Goal: Information Seeking & Learning: Learn about a topic

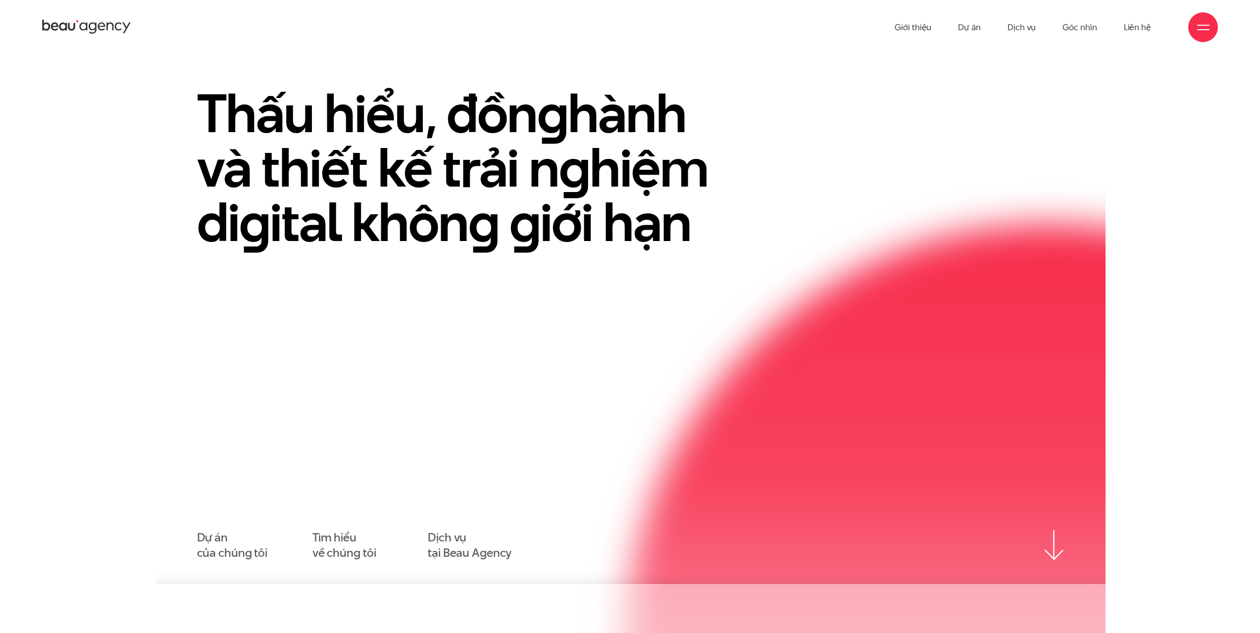
scroll to position [50, 0]
click at [971, 27] on link "Dự án" at bounding box center [969, 27] width 23 height 54
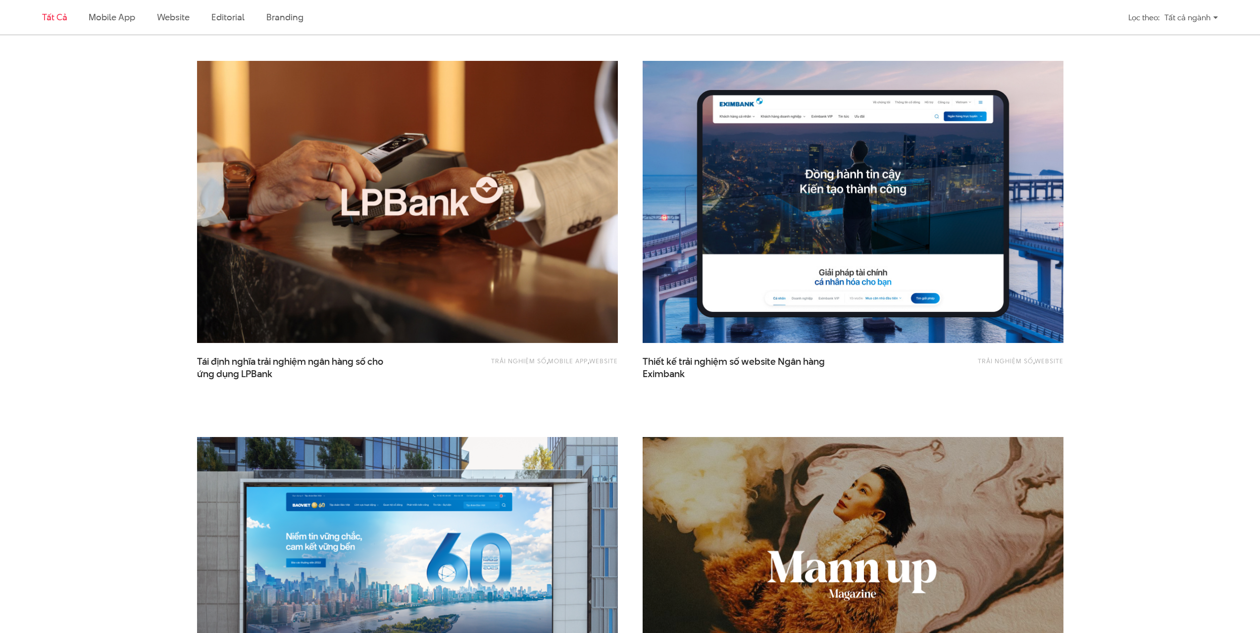
scroll to position [644, 0]
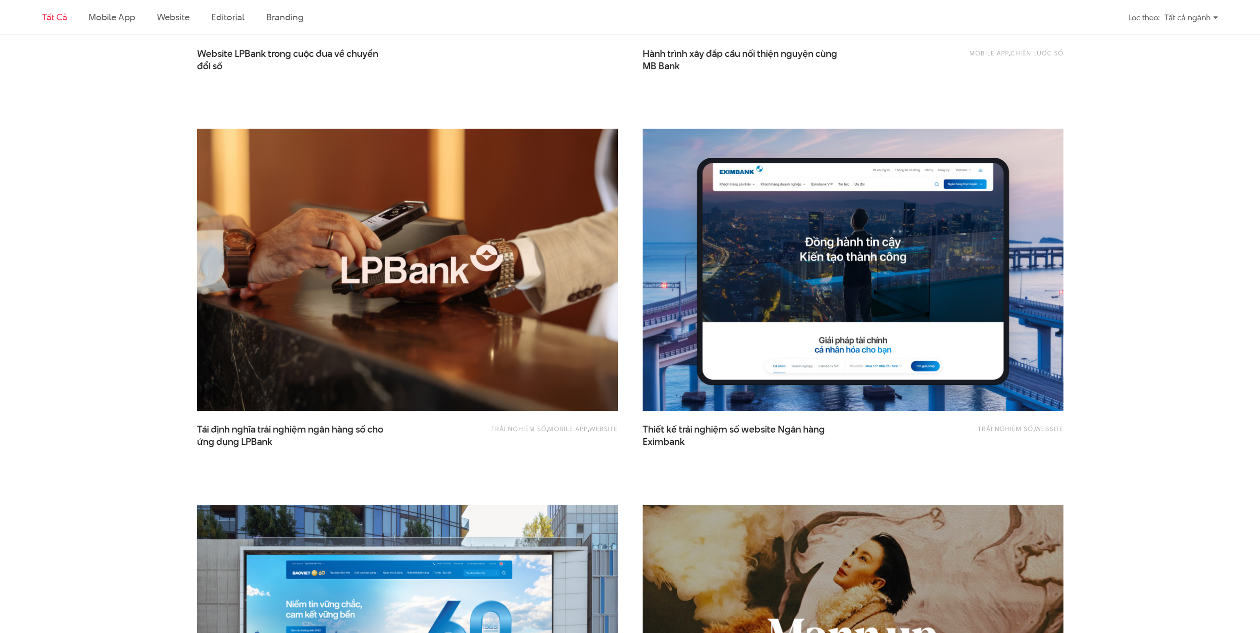
click at [464, 304] on img at bounding box center [407, 270] width 463 height 310
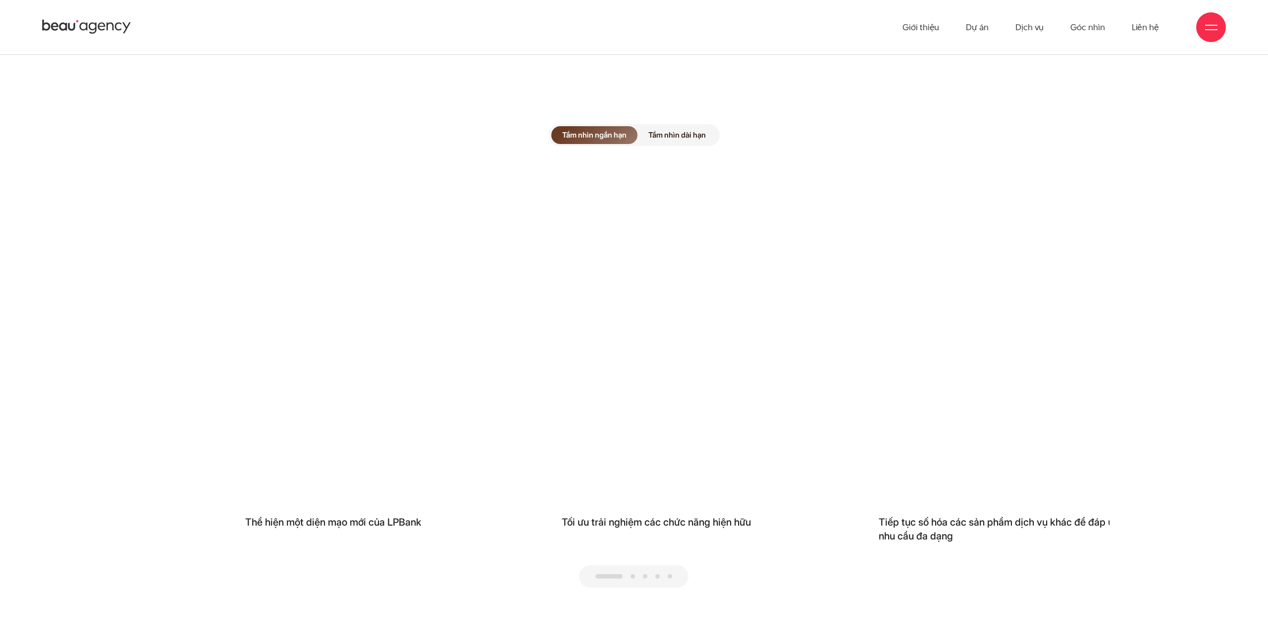
click at [465, 590] on div "Tầm nhìn ngắn hạn Tầm nhìn dài hạn Thể hiện một diện mạo mới của LPBank Tối ưu …" at bounding box center [633, 356] width 951 height 633
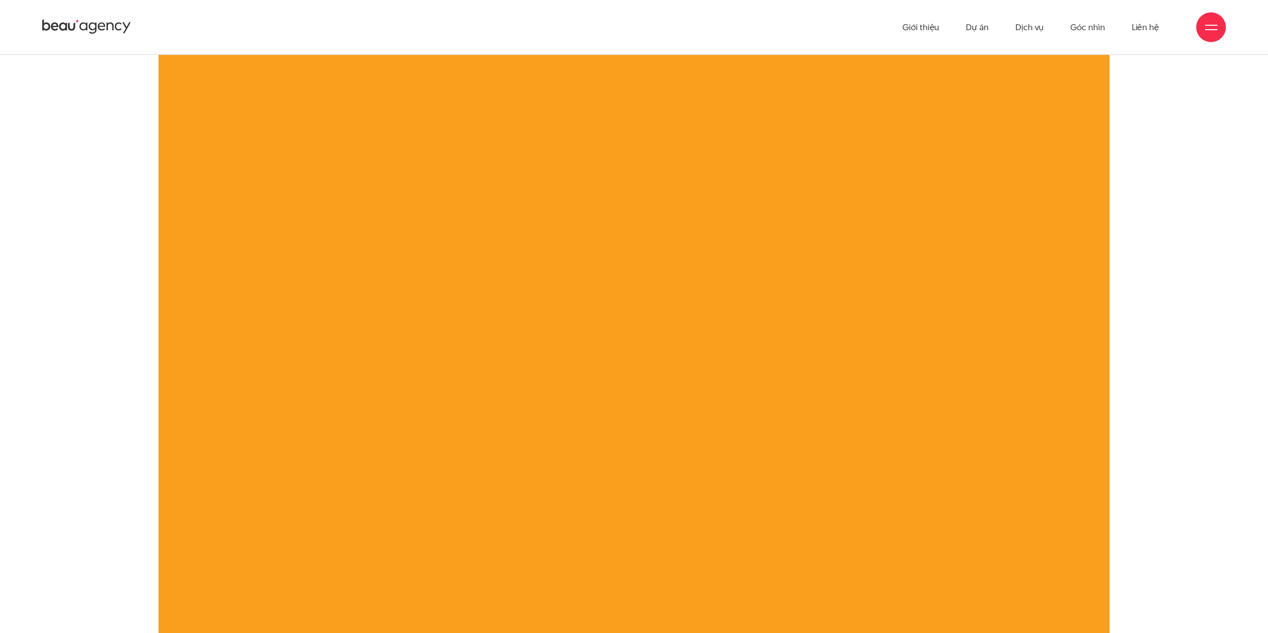
click at [911, 555] on div at bounding box center [633, 355] width 1141 height 760
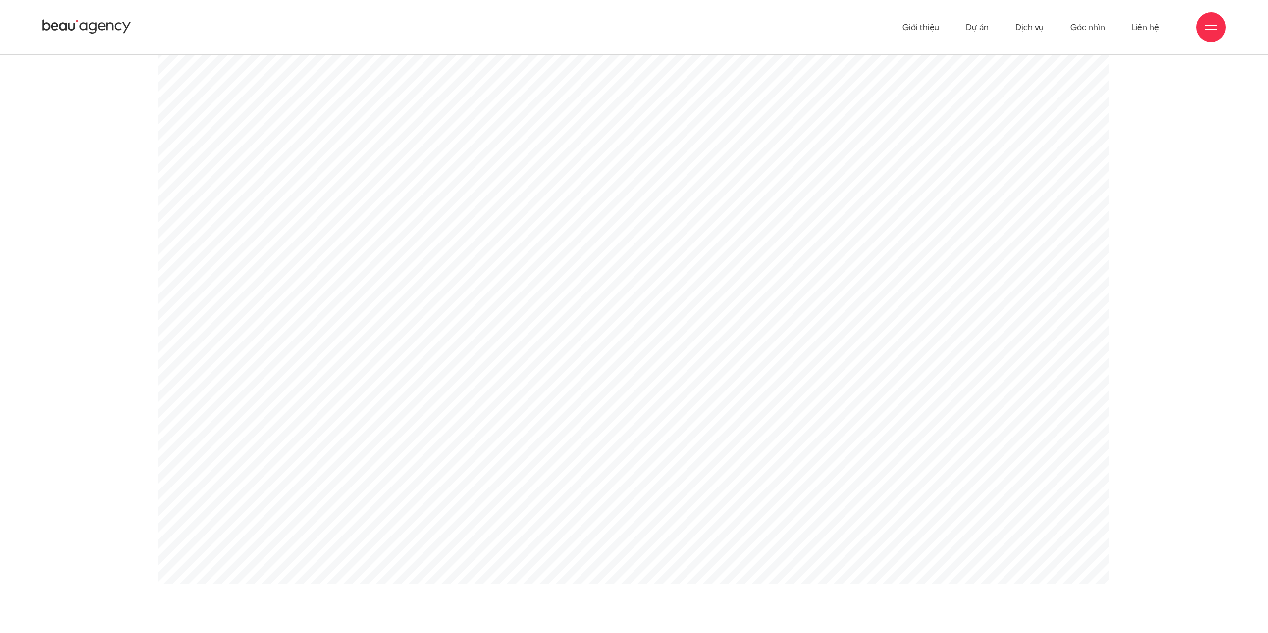
drag, startPoint x: 1262, startPoint y: 461, endPoint x: 1257, endPoint y: -52, distance: 513.5
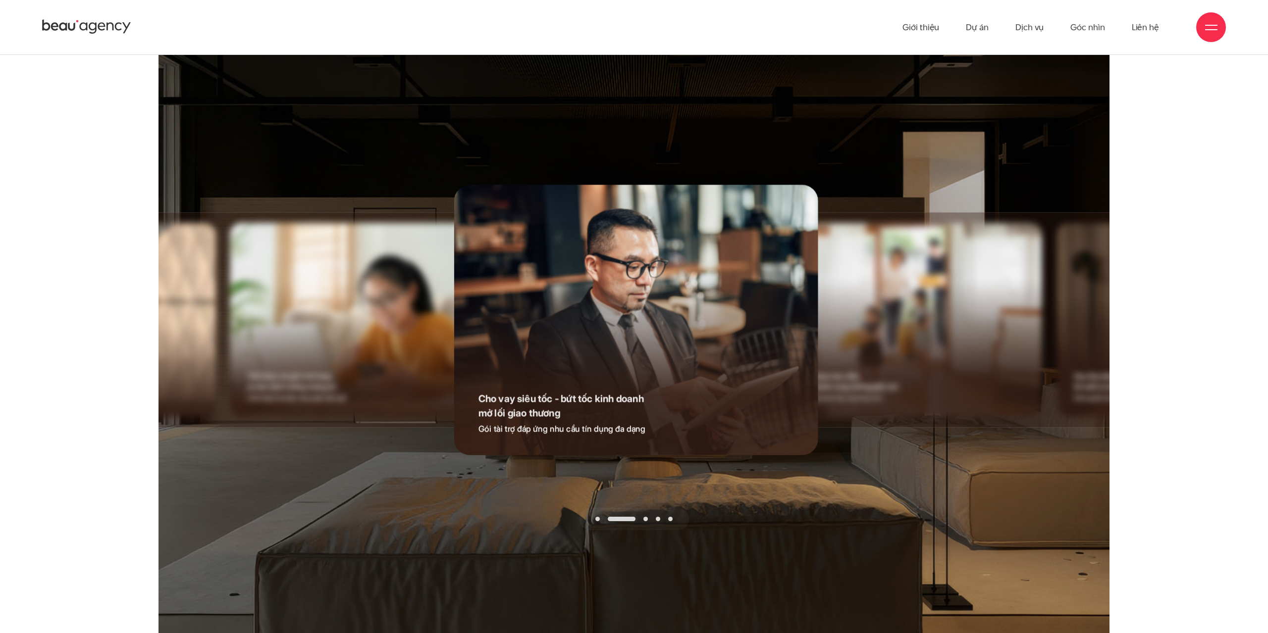
click at [535, 370] on div "Cho vay siêu tốc - bứt tốc kinh doanh mở lối giao thương Gói tài trợ đáp ứng nh…" at bounding box center [581, 412] width 254 height 85
click at [534, 391] on h4 "Cho vay siêu tốc - bứt tốc kinh doanh mở lối giao thương" at bounding box center [581, 405] width 206 height 29
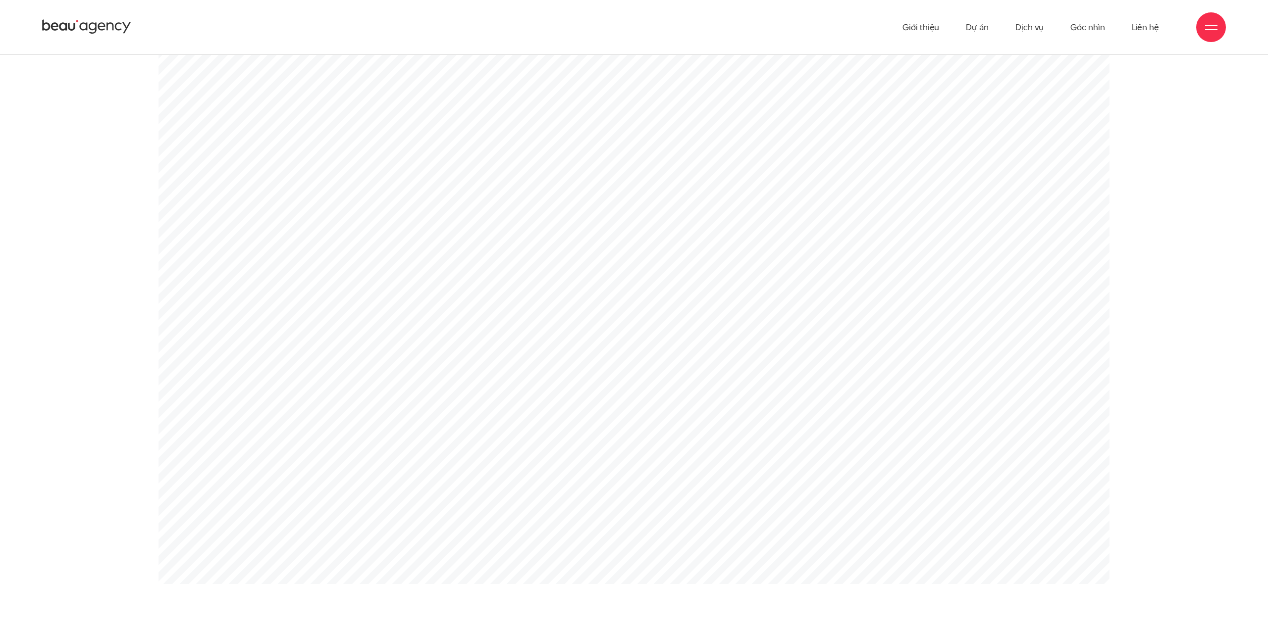
drag, startPoint x: 1265, startPoint y: 149, endPoint x: 1267, endPoint y: 19, distance: 129.7
